Goal: Task Accomplishment & Management: Manage account settings

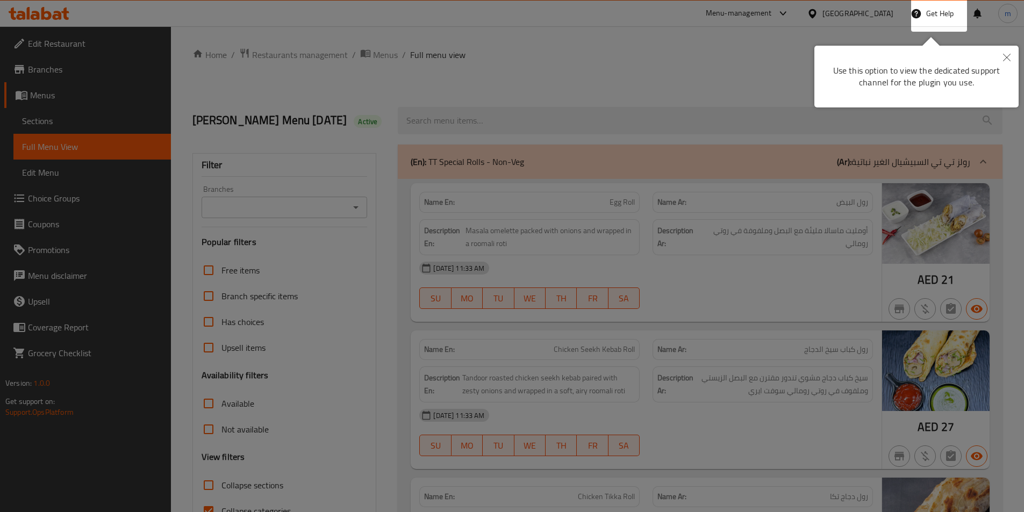
click at [1012, 168] on div at bounding box center [512, 256] width 1024 height 512
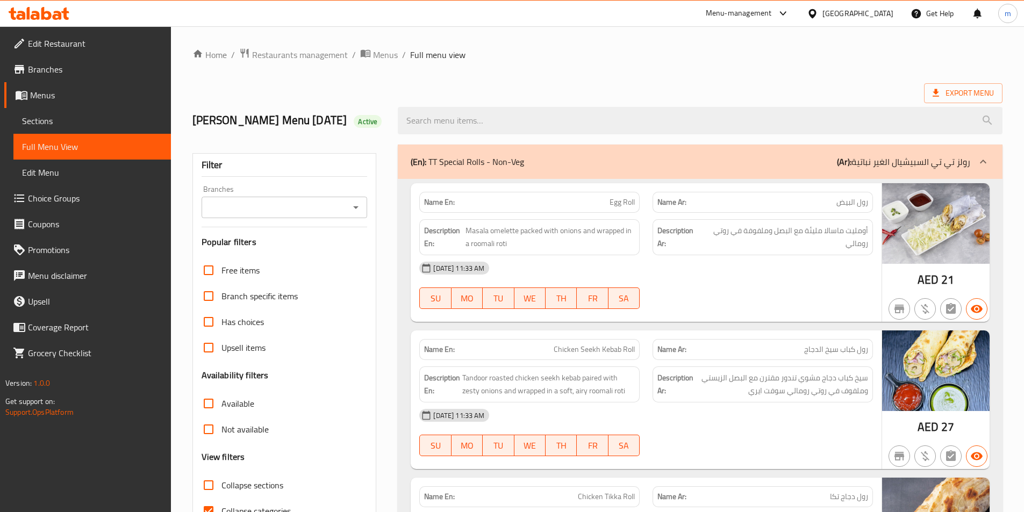
click at [48, 6] on div at bounding box center [39, 14] width 78 height 22
click at [845, 9] on div "United Arab Emirates" at bounding box center [858, 14] width 71 height 12
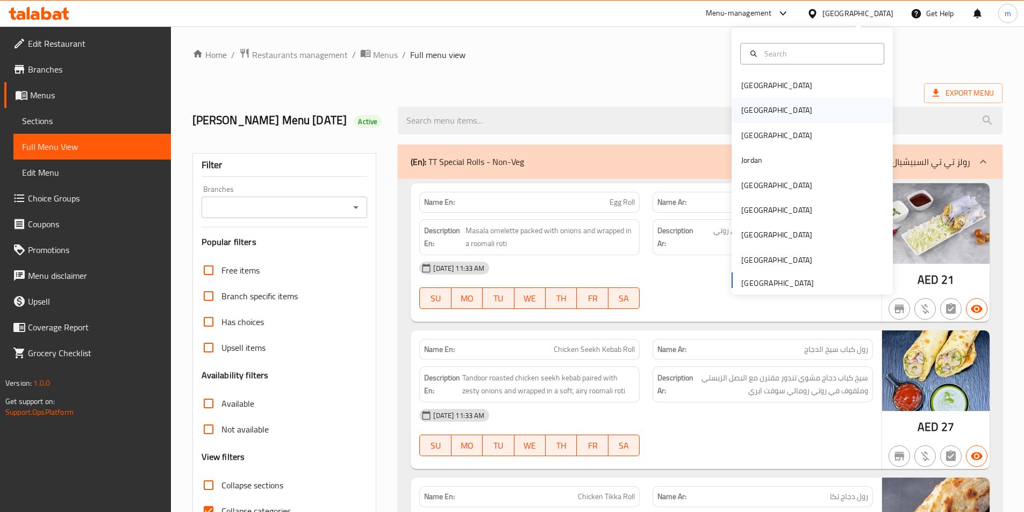
click at [761, 110] on div "[GEOGRAPHIC_DATA]" at bounding box center [812, 110] width 161 height 25
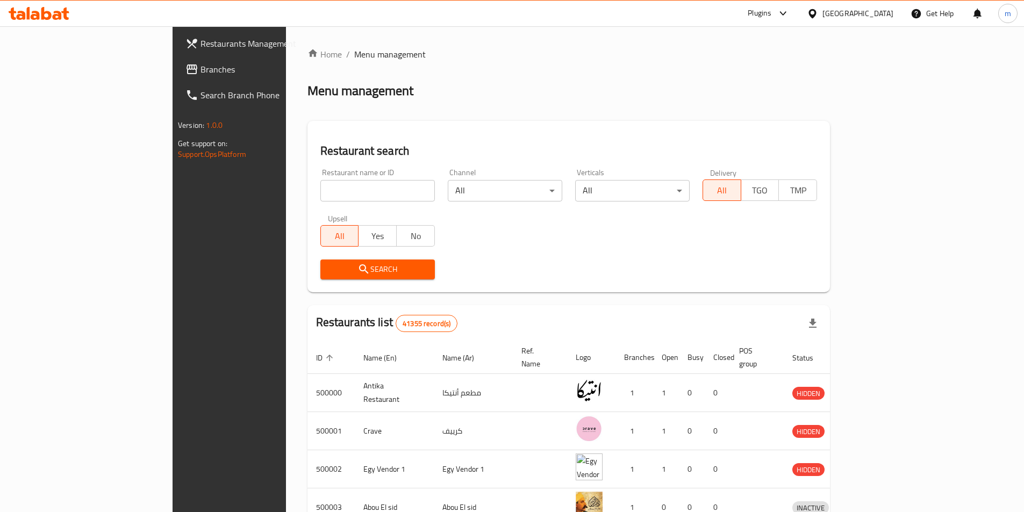
click at [186, 67] on span at bounding box center [193, 69] width 15 height 13
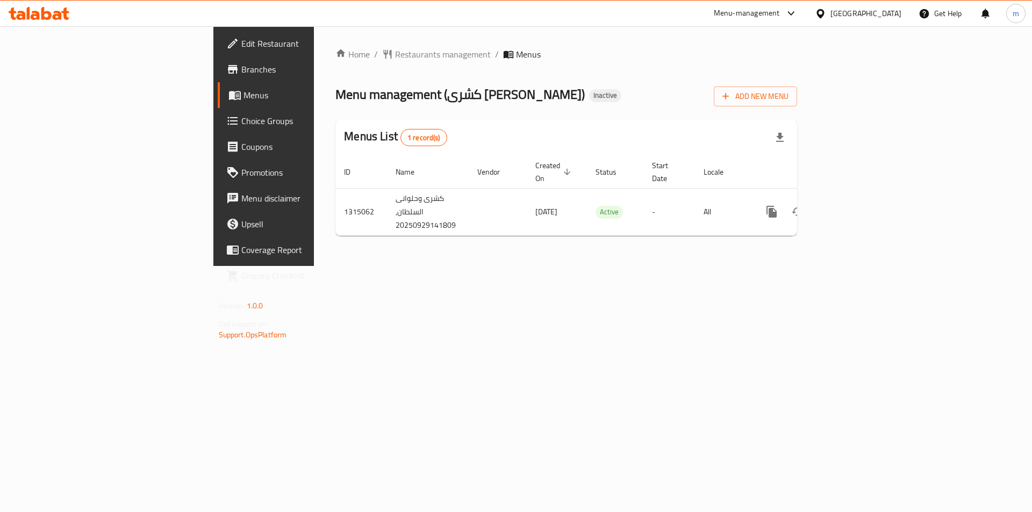
click at [545, 266] on div "Home / Restaurants management / Menus Menu management ( كشرى وحلوانى السلطان ) …" at bounding box center [566, 146] width 505 height 240
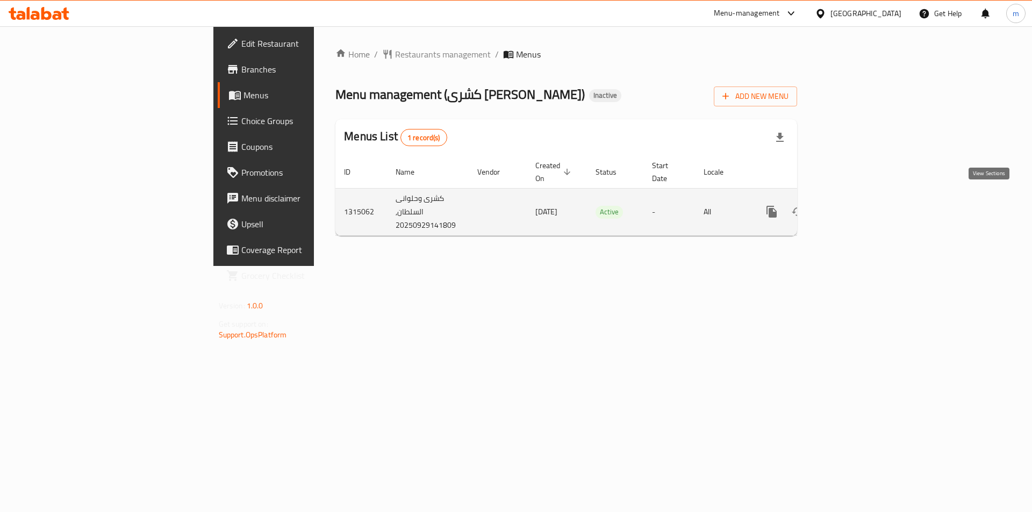
click at [854, 207] on icon "enhanced table" at bounding box center [850, 212] width 10 height 10
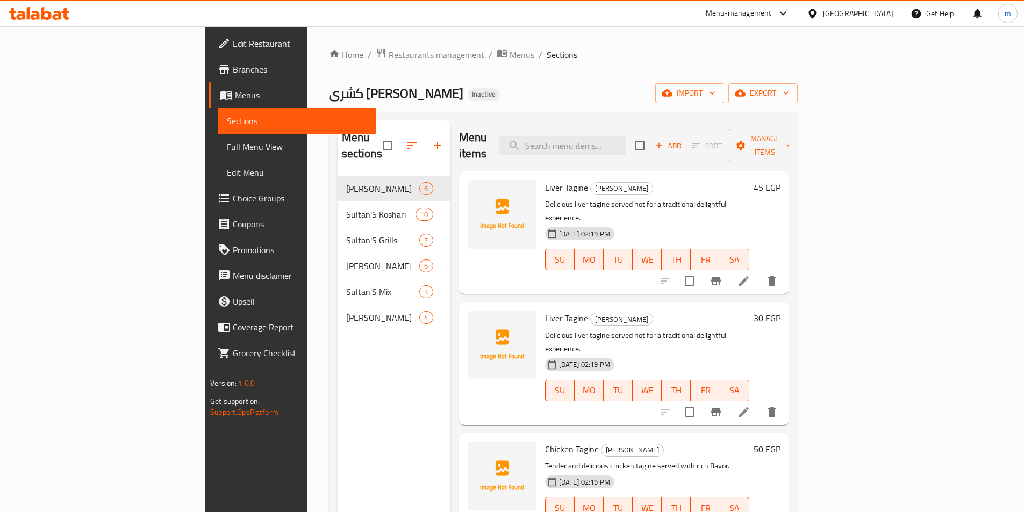
click at [459, 302] on div "Liver Tagine Al Sultan Tagines Delicious liver tagine served hot for a traditio…" at bounding box center [624, 363] width 330 height 123
click at [218, 114] on link "Sections" at bounding box center [297, 121] width 158 height 26
click at [235, 91] on span "Menus" at bounding box center [301, 95] width 132 height 13
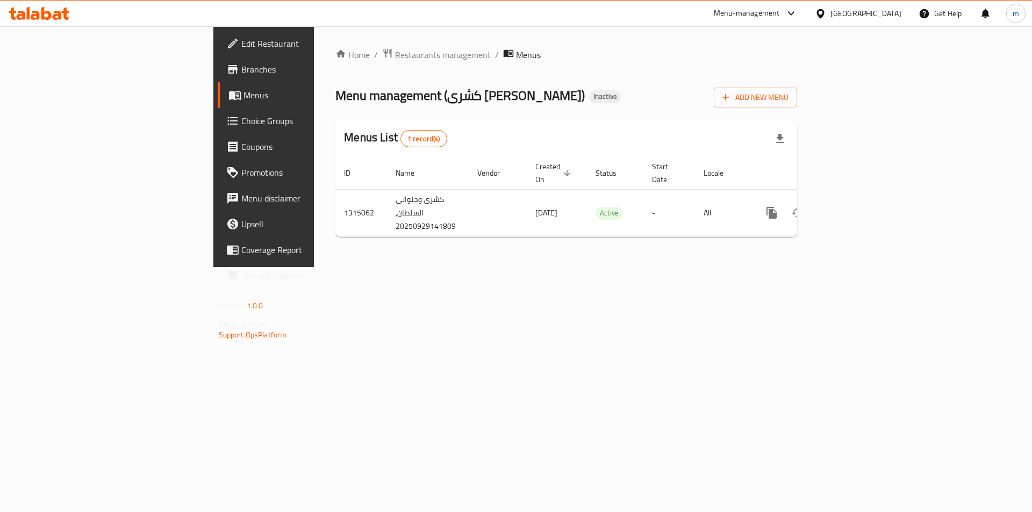
click at [241, 75] on span "Branches" at bounding box center [309, 69] width 136 height 13
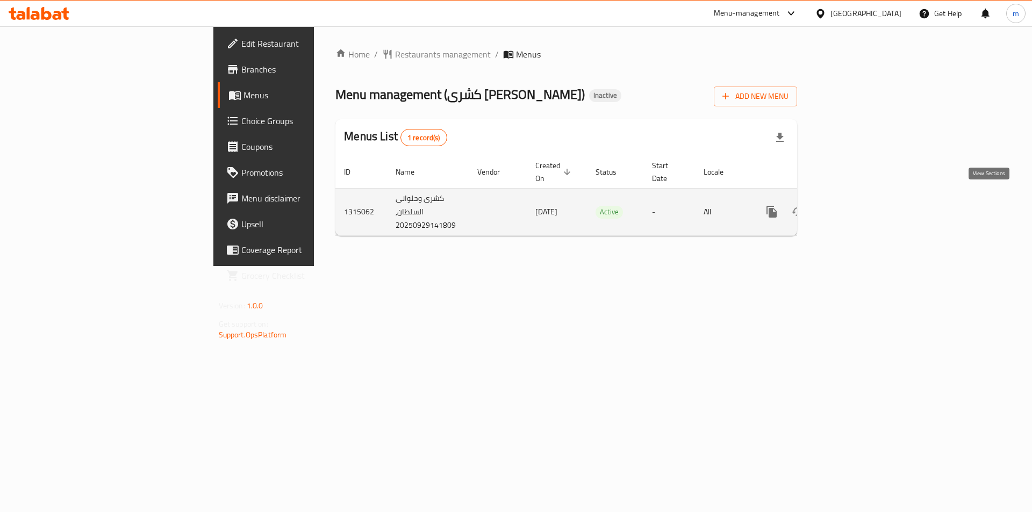
click at [862, 209] on link "enhanced table" at bounding box center [850, 212] width 26 height 26
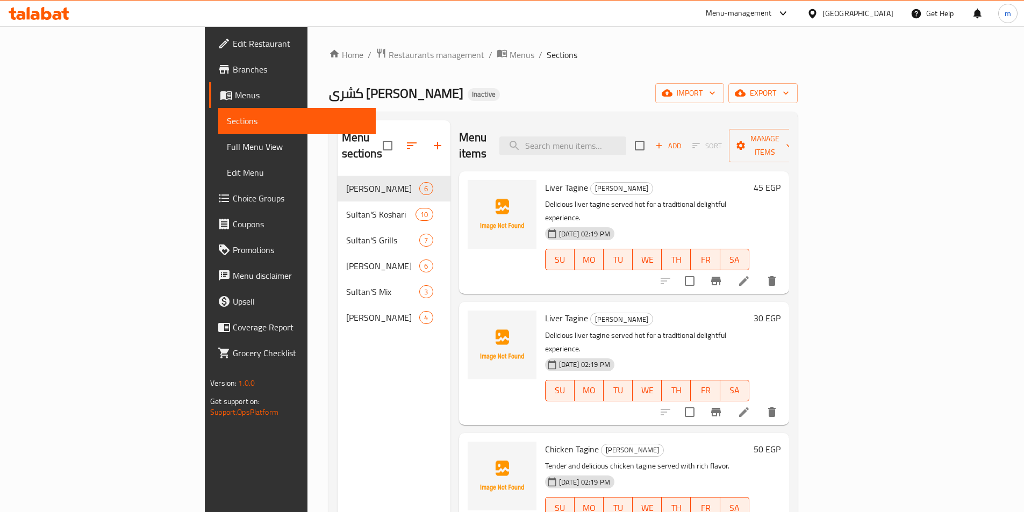
click at [233, 43] on span "Edit Restaurant" at bounding box center [300, 43] width 134 height 13
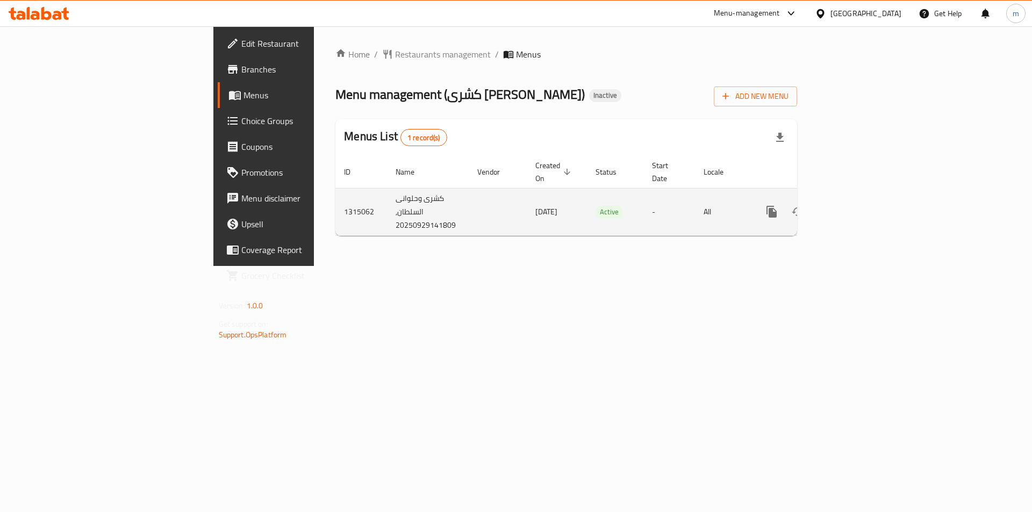
click at [862, 208] on link "enhanced table" at bounding box center [850, 212] width 26 height 26
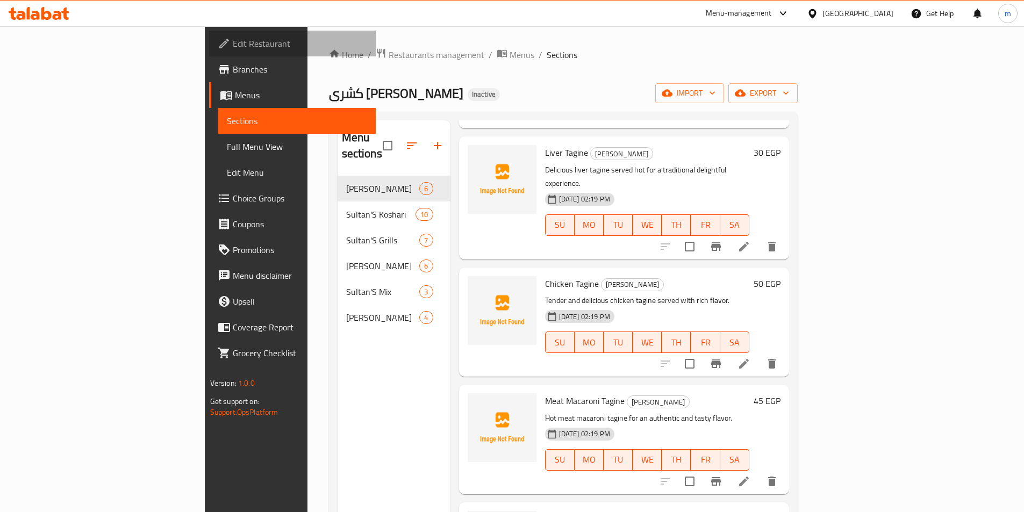
click at [233, 41] on span "Edit Restaurant" at bounding box center [300, 43] width 134 height 13
